Goal: Register for event/course

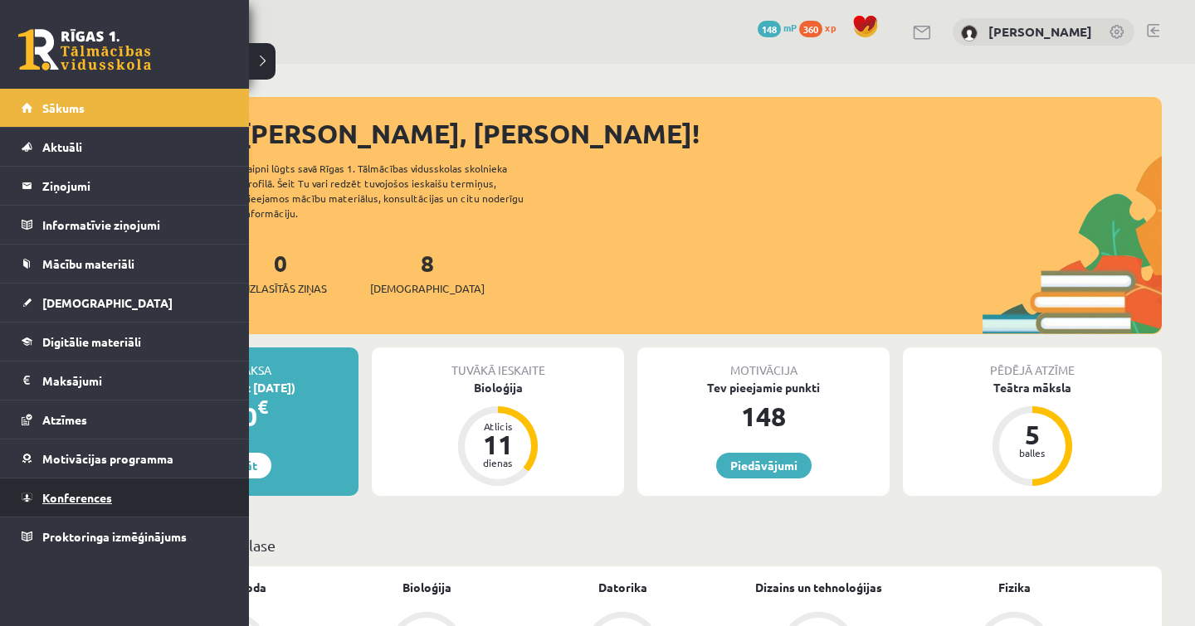
click at [95, 491] on span "Konferences" at bounding box center [77, 497] width 70 height 15
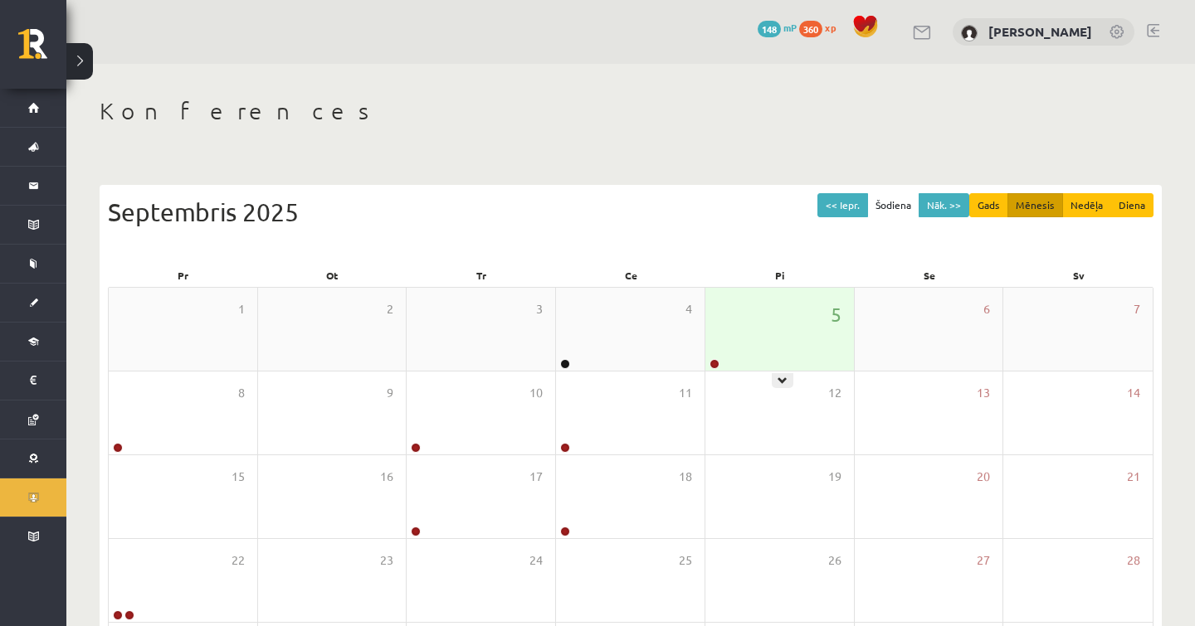
click at [740, 366] on div "5" at bounding box center [779, 329] width 149 height 83
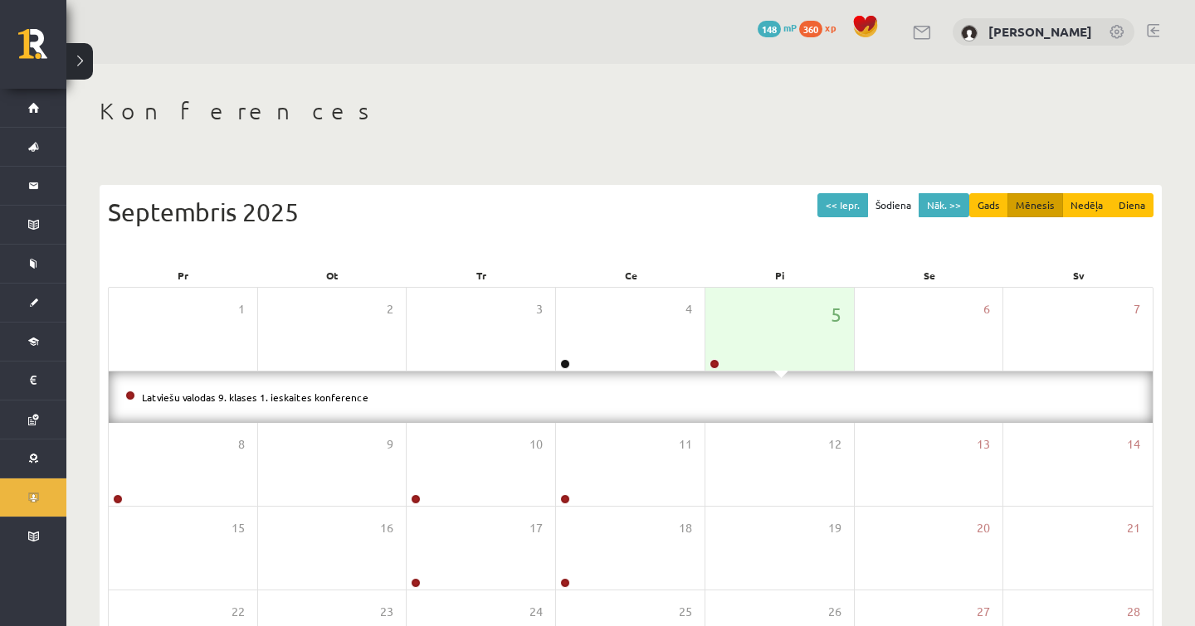
click at [246, 402] on li "Latviešu valodas 9. klases 1. ieskaites konference" at bounding box center [630, 397] width 1011 height 18
click at [252, 402] on li "Latviešu valodas 9. klases 1. ieskaites konference" at bounding box center [630, 397] width 1011 height 18
click at [263, 397] on link "Latviešu valodas 9. klases 1. ieskaites konference" at bounding box center [255, 397] width 227 height 13
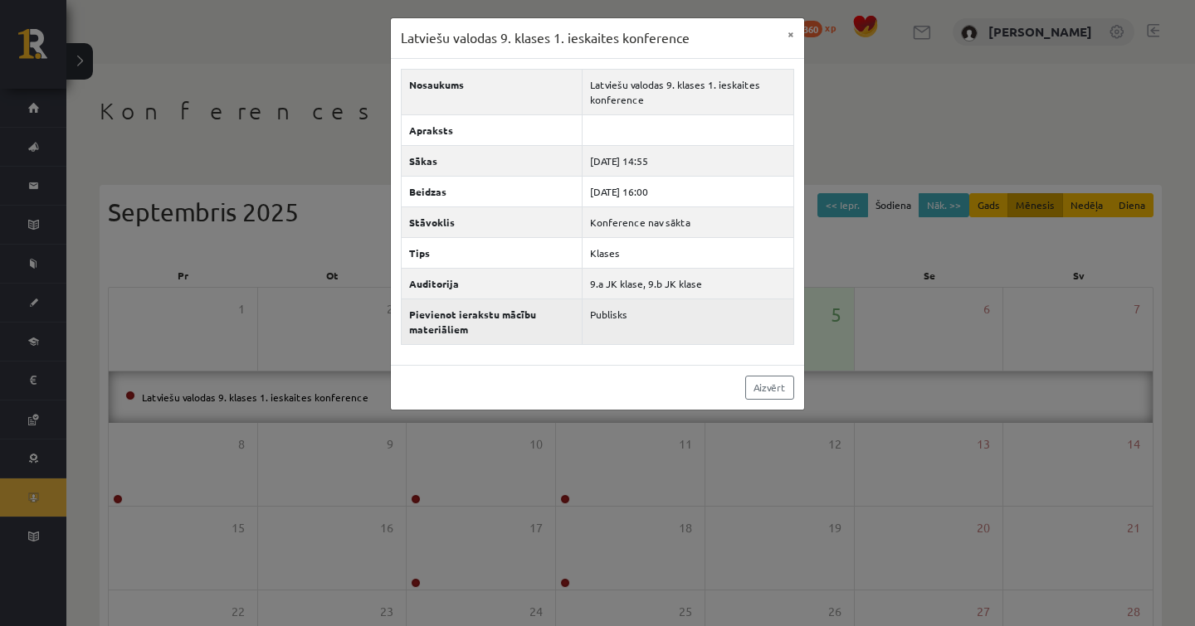
click at [623, 319] on td "Publisks" at bounding box center [688, 322] width 212 height 46
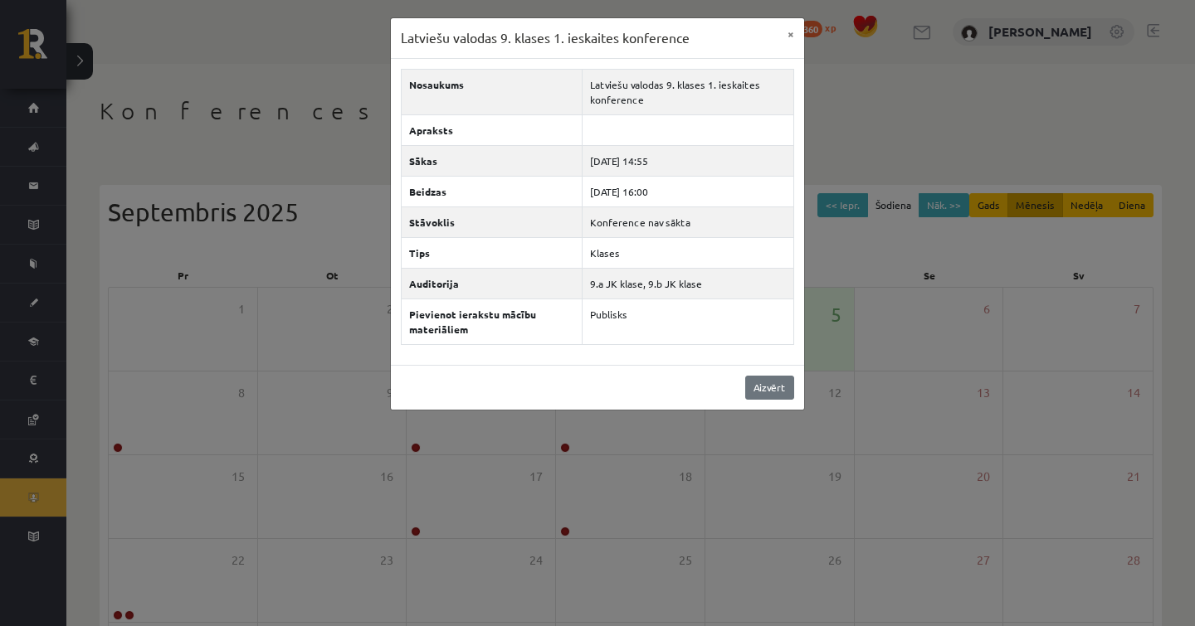
click at [768, 392] on link "Aizvērt" at bounding box center [769, 388] width 49 height 24
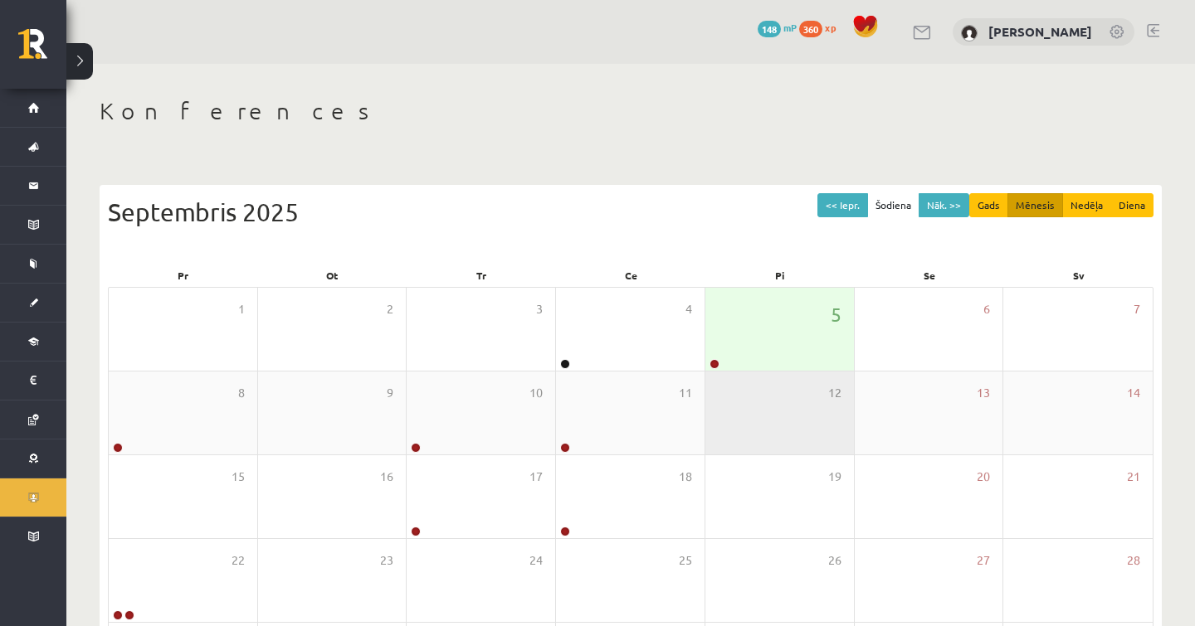
click at [792, 377] on div "12" at bounding box center [779, 413] width 149 height 83
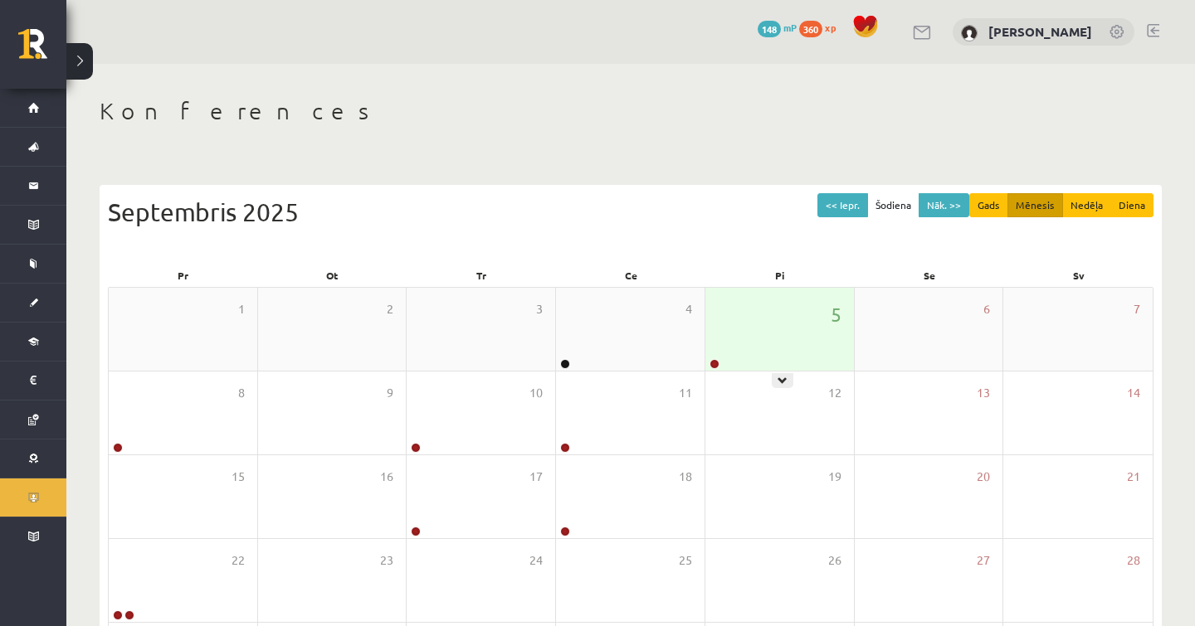
click at [789, 359] on div "5" at bounding box center [779, 329] width 149 height 83
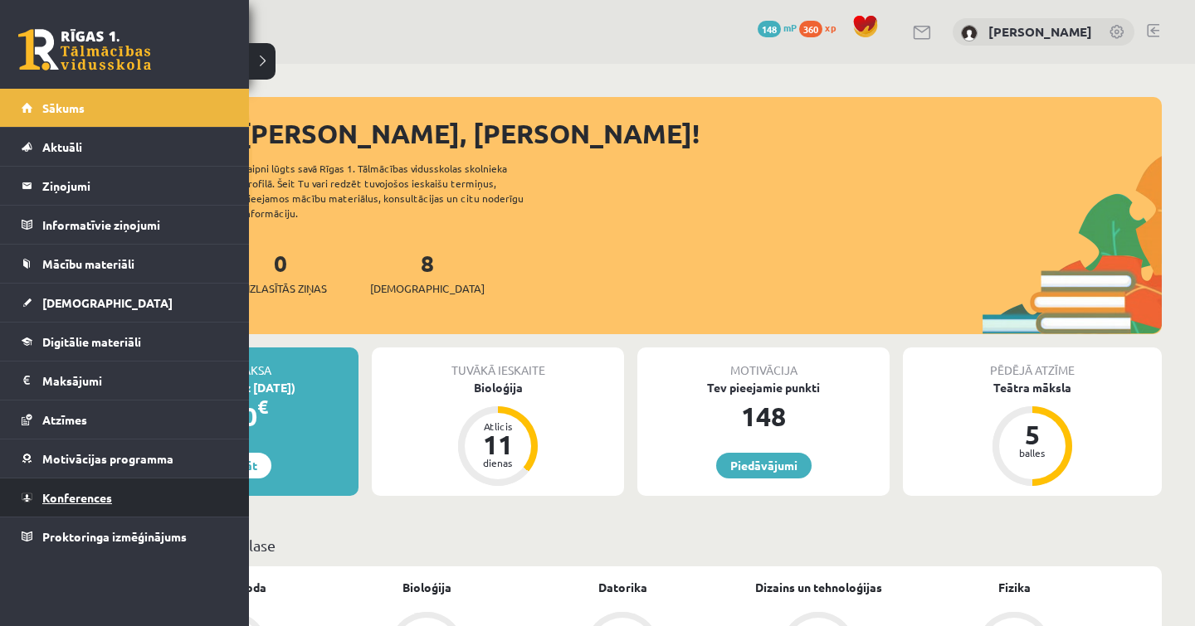
click at [34, 488] on link "Konferences" at bounding box center [125, 498] width 207 height 38
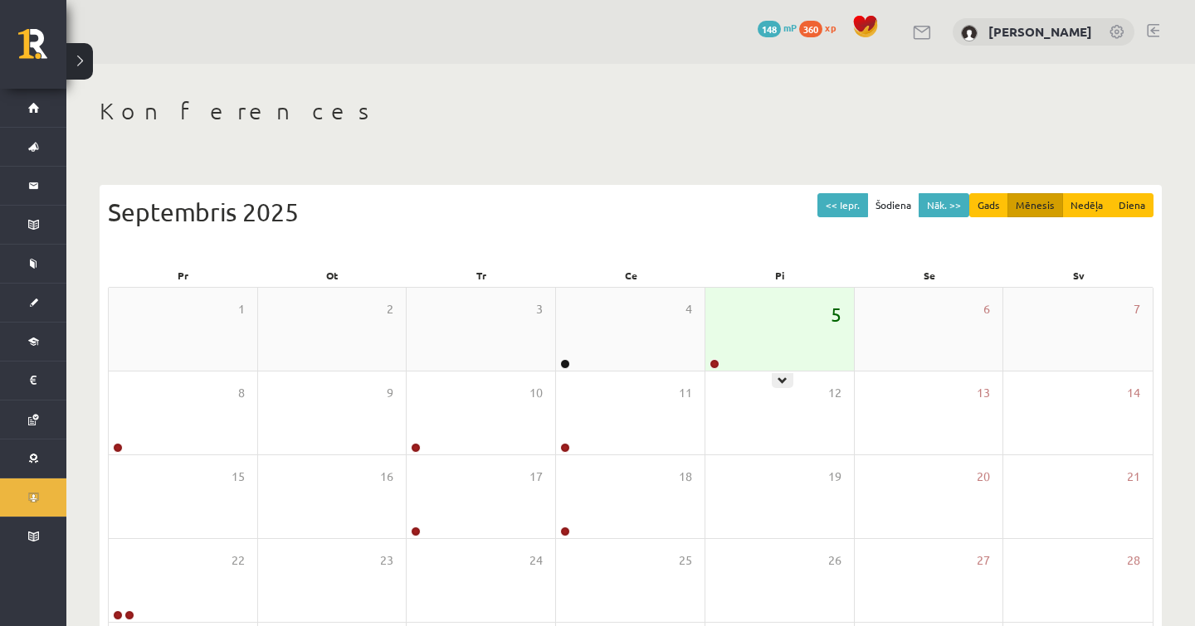
click at [831, 324] on span "5" at bounding box center [836, 314] width 11 height 28
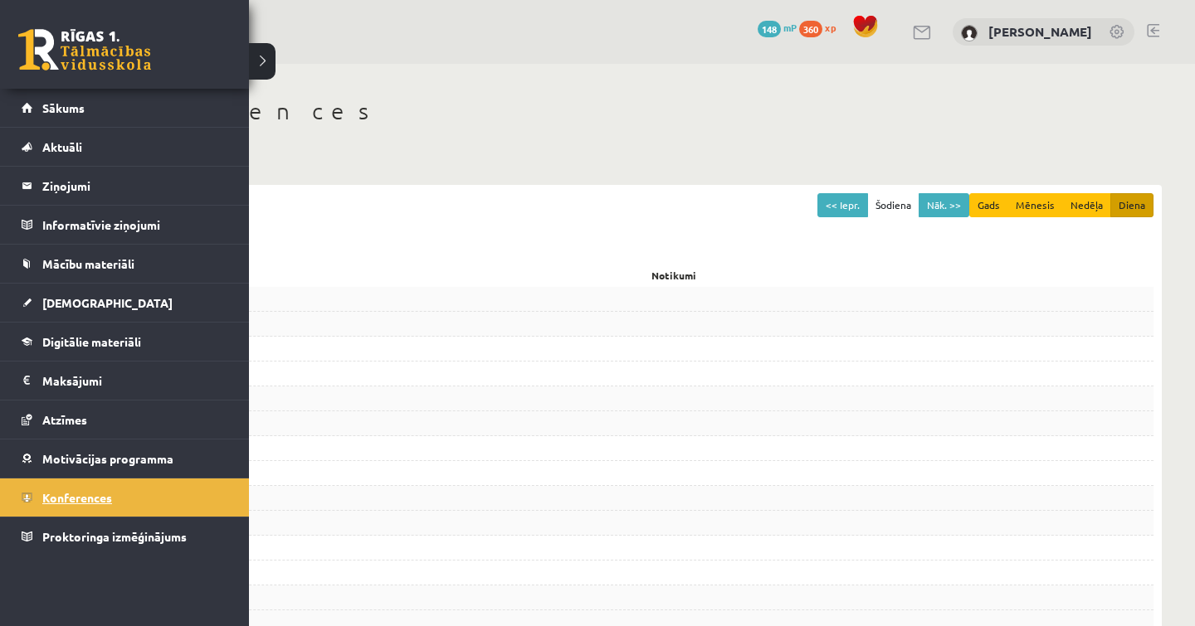
click at [64, 503] on span "Konferences" at bounding box center [77, 497] width 70 height 15
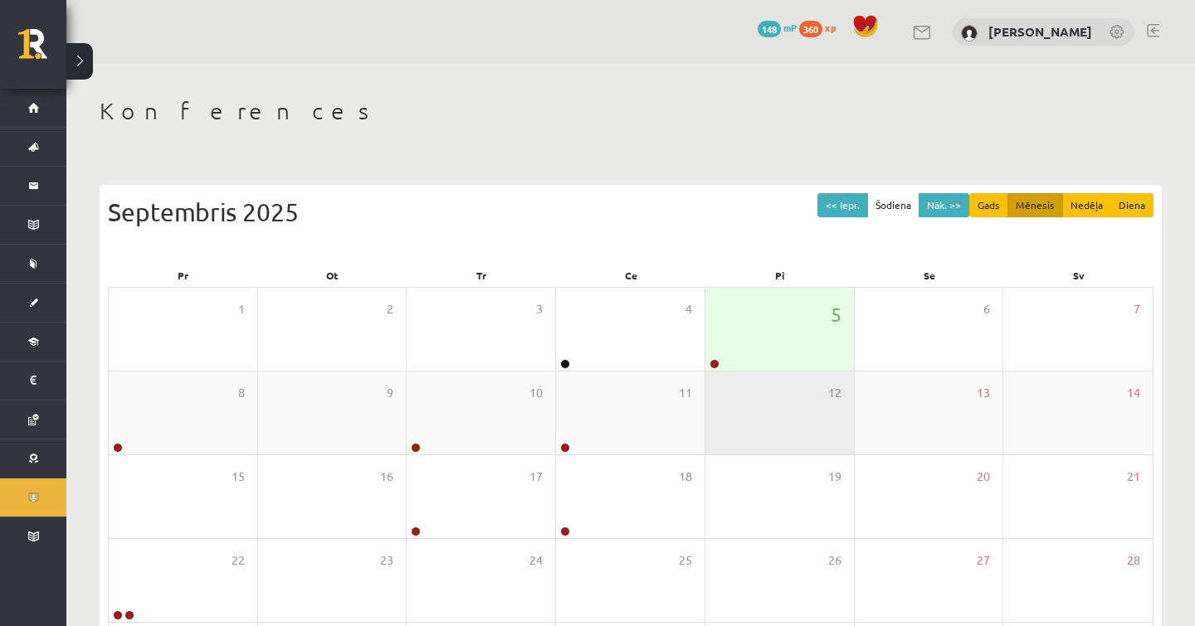
click at [779, 373] on div "12" at bounding box center [779, 413] width 149 height 83
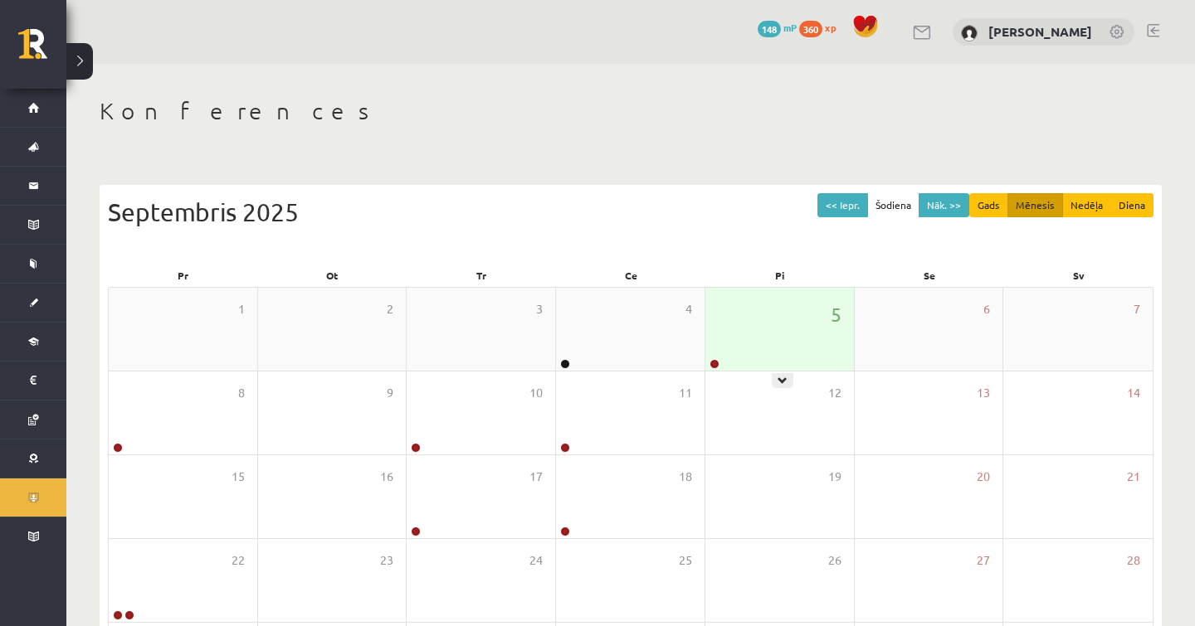
click at [779, 367] on div "5" at bounding box center [779, 329] width 149 height 83
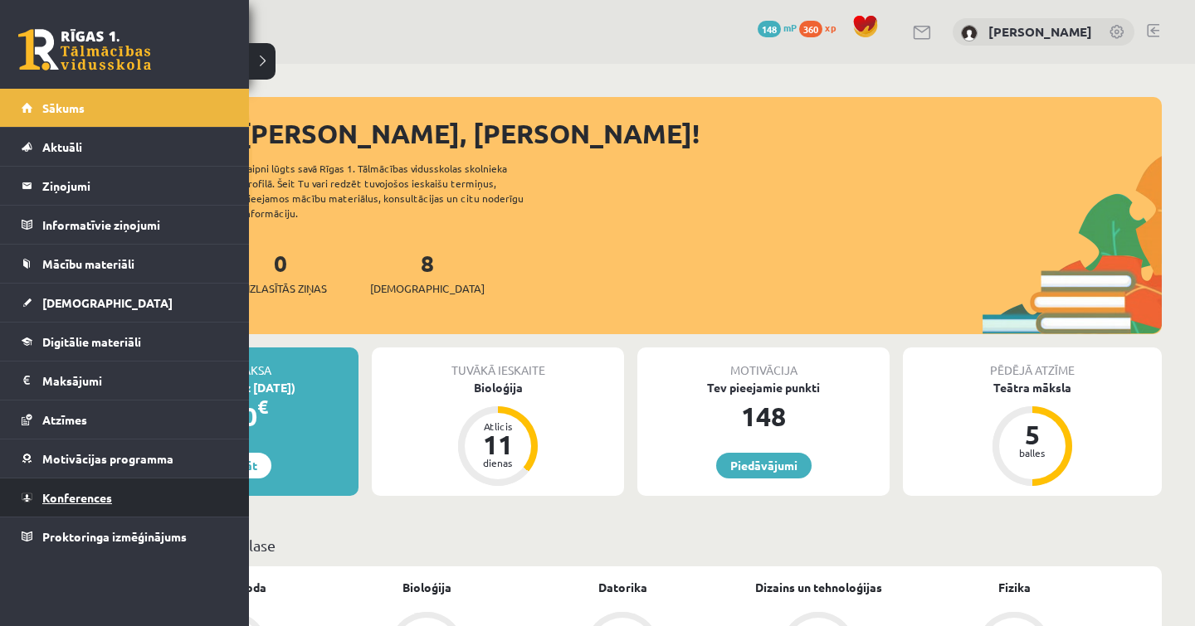
click at [70, 499] on span "Konferences" at bounding box center [77, 497] width 70 height 15
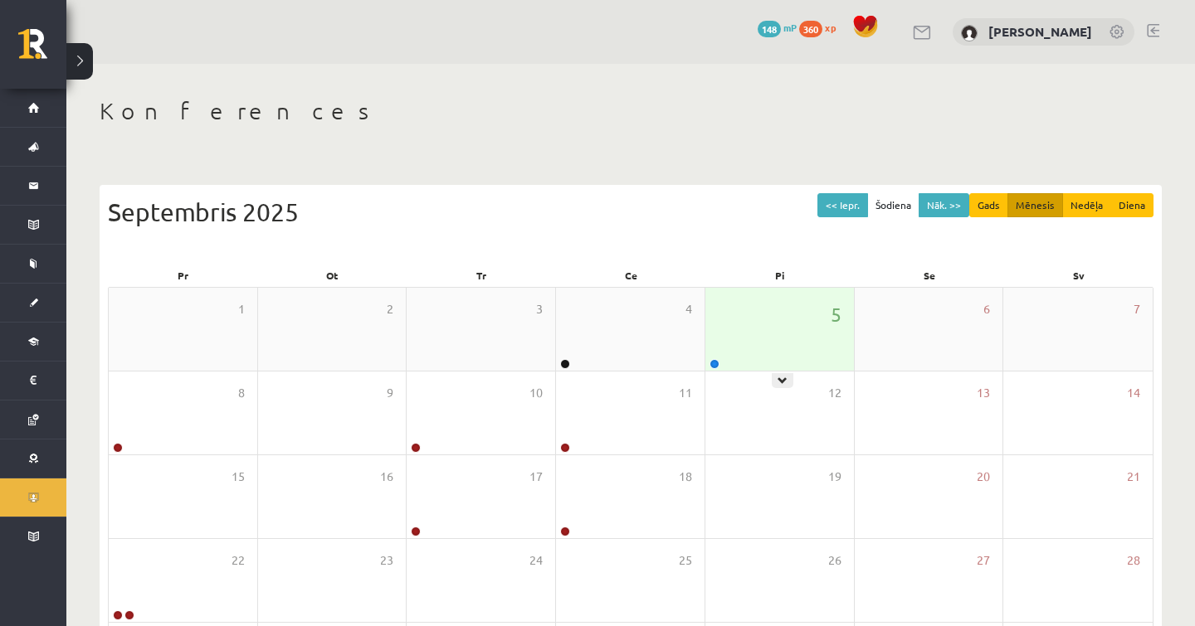
click at [717, 359] on link at bounding box center [714, 364] width 10 height 10
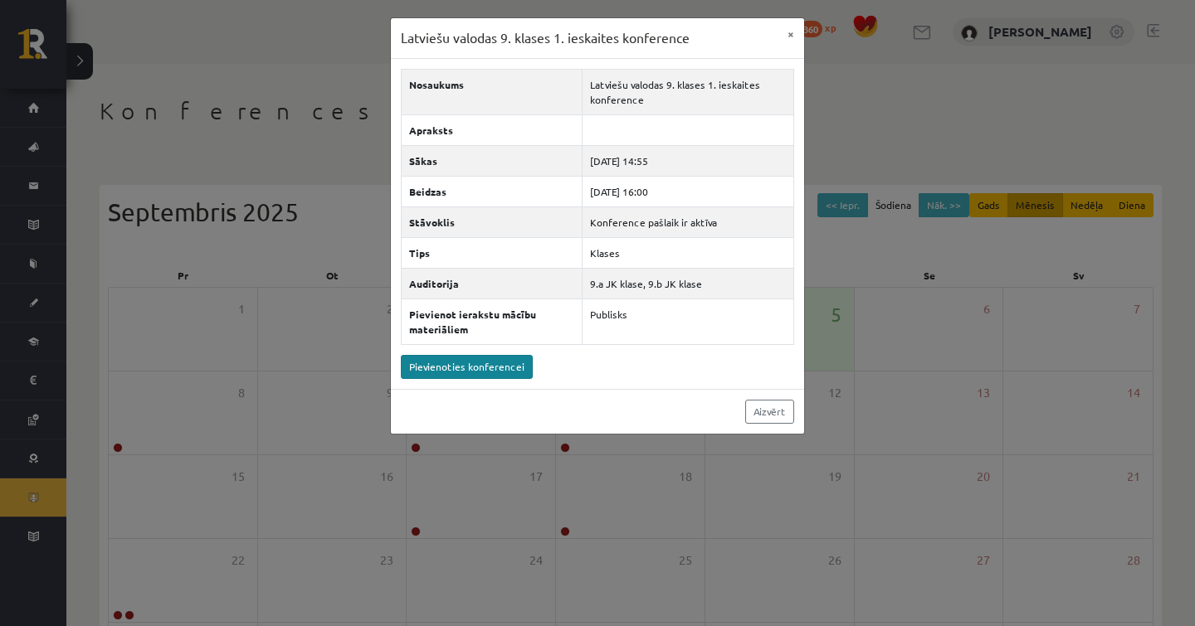
click at [508, 367] on link "Pievienoties konferencei" at bounding box center [467, 367] width 132 height 24
